Goal: Information Seeking & Learning: Learn about a topic

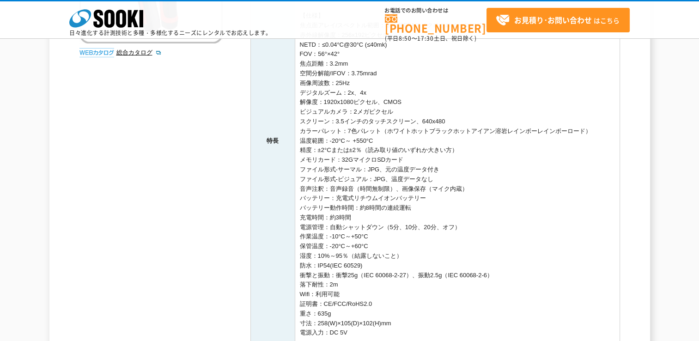
scroll to position [430, 0]
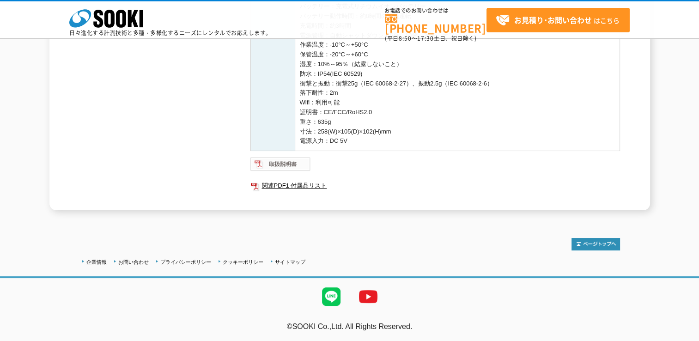
click at [294, 165] on img at bounding box center [280, 164] width 61 height 15
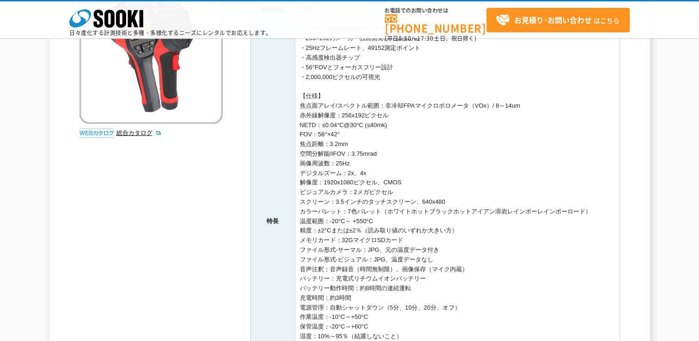
scroll to position [185, 0]
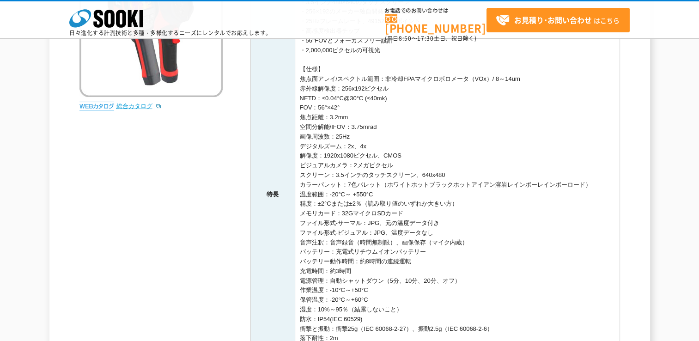
click at [129, 103] on link "総合カタログ" at bounding box center [138, 106] width 45 height 7
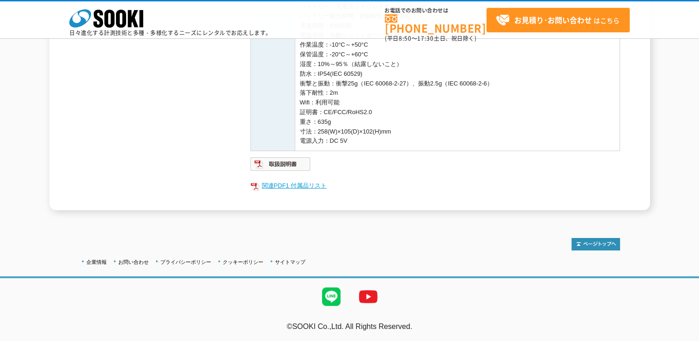
click at [294, 184] on link "関連PDF1 付属品リスト" at bounding box center [435, 186] width 370 height 12
click at [285, 168] on img at bounding box center [280, 164] width 61 height 15
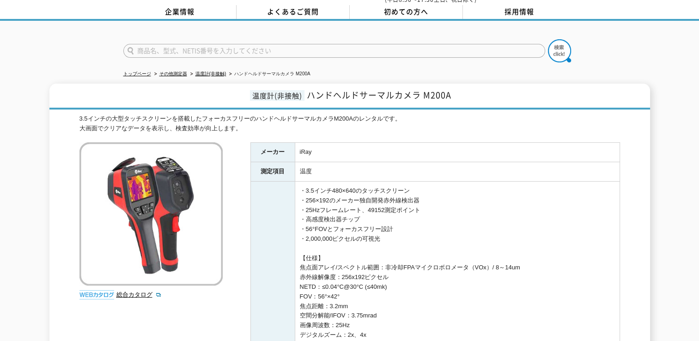
scroll to position [0, 0]
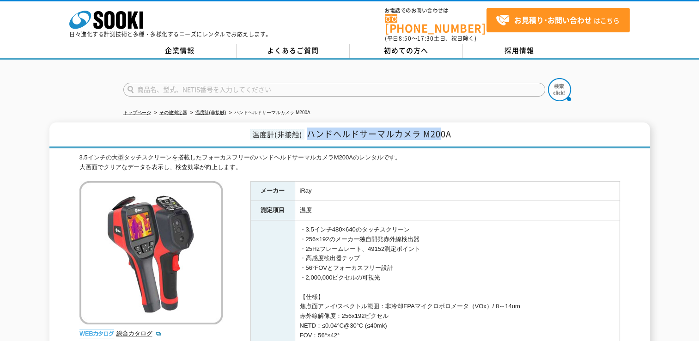
drag, startPoint x: 308, startPoint y: 128, endPoint x: 441, endPoint y: 122, distance: 133.2
click at [441, 128] on span "ハンドヘルドサーマルカメラ M200A" at bounding box center [379, 134] width 145 height 12
drag, startPoint x: 441, startPoint y: 122, endPoint x: 397, endPoint y: 123, distance: 43.9
drag, startPoint x: 397, startPoint y: 123, endPoint x: 311, endPoint y: 128, distance: 86.1
click at [309, 128] on span "ハンドヘルドサーマルカメラ M200A" at bounding box center [379, 134] width 145 height 12
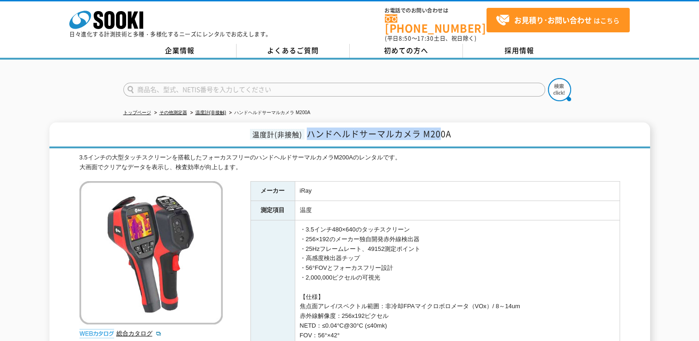
click at [307, 130] on h1 "温度計(非接触) ハンドヘルドサーマルカメラ M200A" at bounding box center [349, 135] width 601 height 26
click at [281, 130] on span "温度計(非接触)" at bounding box center [277, 134] width 55 height 11
drag, startPoint x: 307, startPoint y: 128, endPoint x: 464, endPoint y: 136, distance: 157.3
click at [464, 136] on h1 "温度計(非接触) ハンドヘルドサーマルカメラ M200A" at bounding box center [349, 135] width 601 height 26
copy span "ハンドヘルドサーマルカメラ M200A"
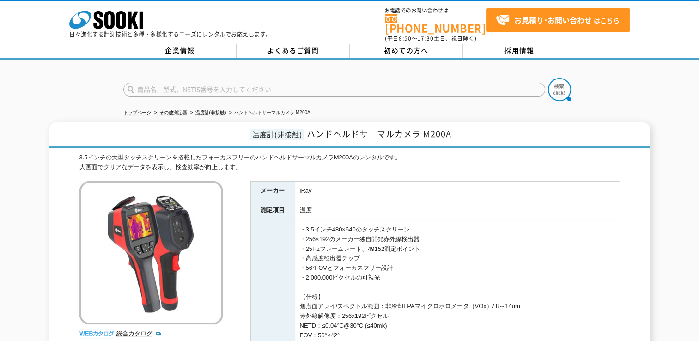
drag, startPoint x: 706, startPoint y: 1, endPoint x: 471, endPoint y: 64, distance: 243.1
click at [462, 67] on div at bounding box center [349, 82] width 699 height 44
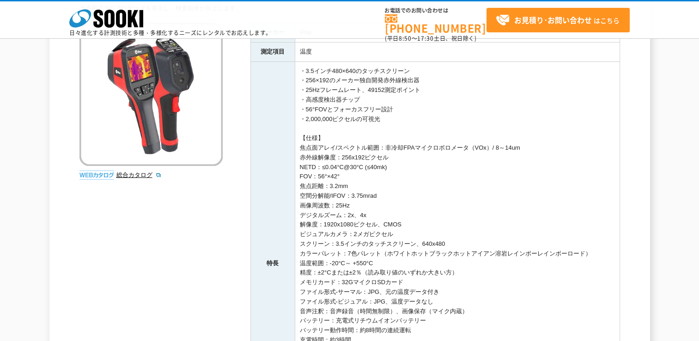
scroll to position [185, 0]
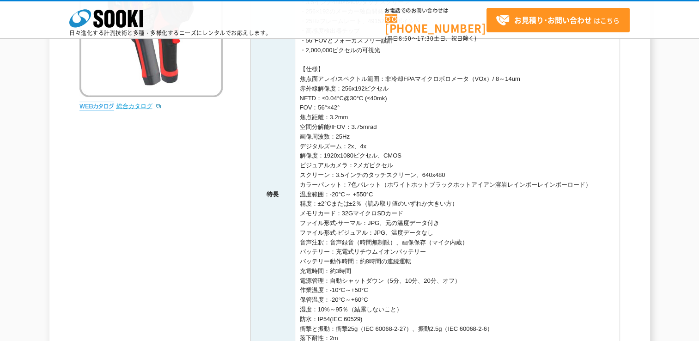
click at [129, 104] on link "総合カタログ" at bounding box center [138, 106] width 45 height 7
